Goal: Find specific page/section: Locate a particular part of the current website

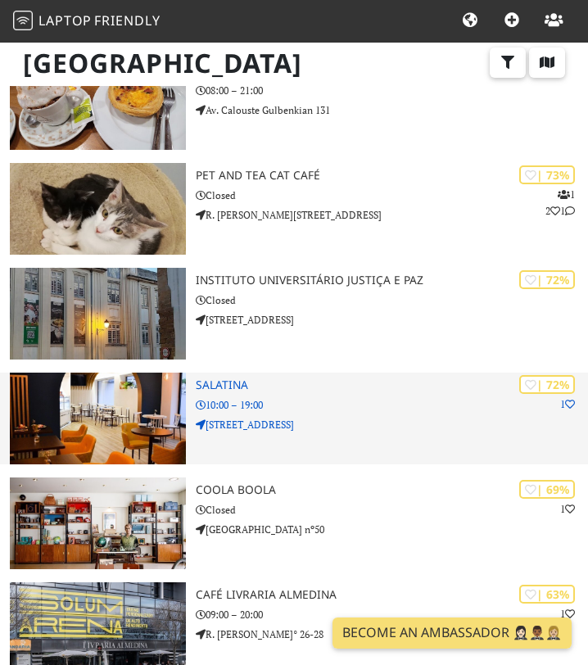
scroll to position [778, 0]
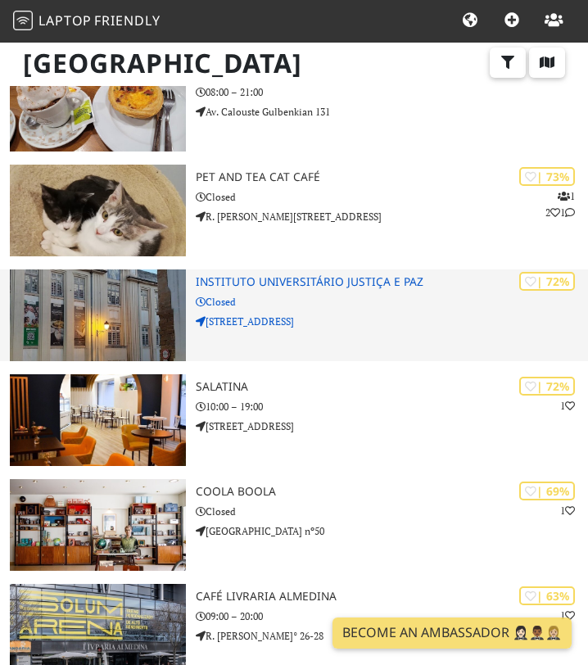
click at [302, 283] on h3 "Instituto Universitário Justiça e Paz" at bounding box center [392, 282] width 393 height 14
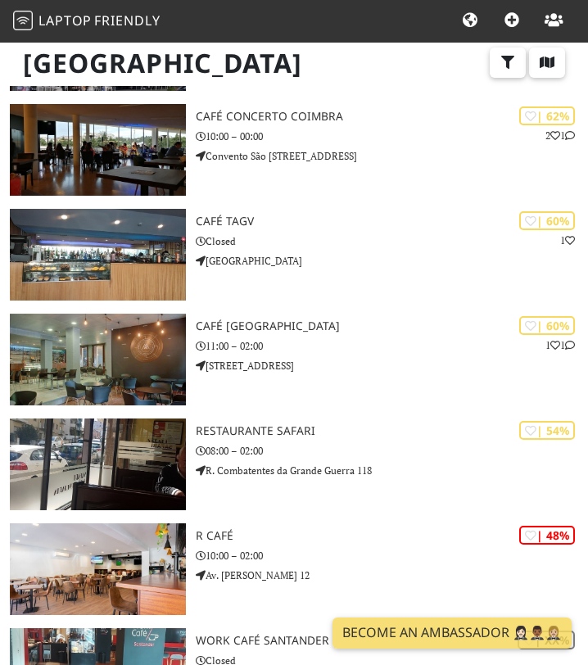
scroll to position [1361, 0]
